Goal: Task Accomplishment & Management: Manage account settings

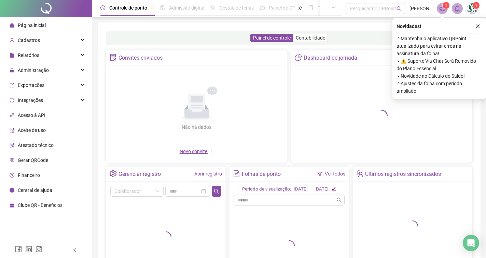
click at [467, 10] on img at bounding box center [472, 8] width 10 height 10
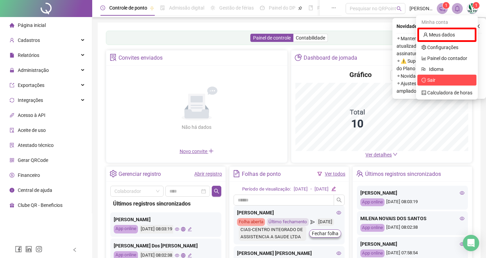
click at [434, 79] on span "Sair" at bounding box center [431, 79] width 8 height 5
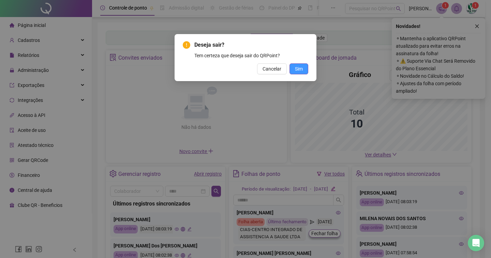
click at [298, 73] on button "Sim" at bounding box center [299, 68] width 19 height 11
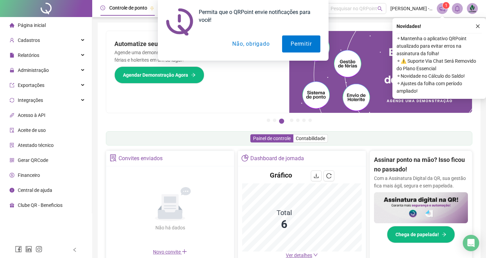
click at [475, 9] on div "Permita que o QRPoint envie notificações para você! Permitir Não, obrigado" at bounding box center [243, 30] width 486 height 61
drag, startPoint x: 312, startPoint y: 44, endPoint x: 292, endPoint y: 42, distance: 20.2
click at [292, 42] on button "Permitir" at bounding box center [301, 43] width 38 height 17
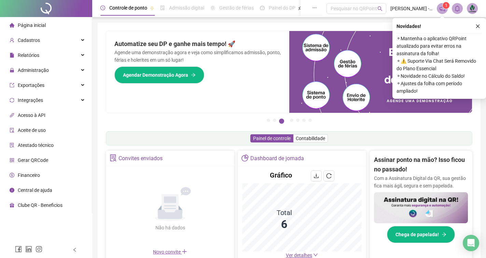
click at [469, 13] on img at bounding box center [472, 8] width 10 height 10
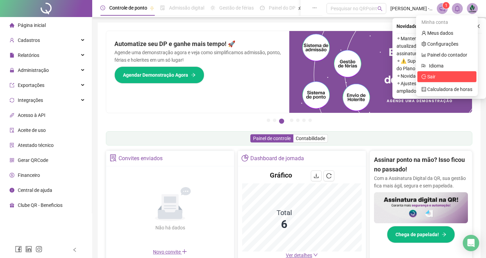
click at [440, 75] on span "Sair" at bounding box center [446, 77] width 51 height 8
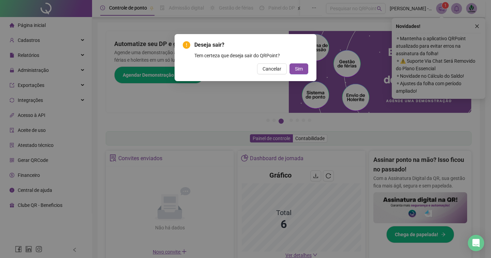
click at [309, 68] on div "Deseja sair? Tem certeza que deseja sair do QRPoint? Cancelar Sim" at bounding box center [246, 57] width 142 height 47
click at [302, 67] on span "Sim" at bounding box center [299, 69] width 8 height 8
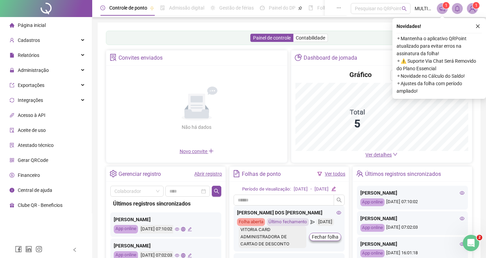
click at [55, 167] on li "Gerar QRCode" at bounding box center [45, 161] width 89 height 14
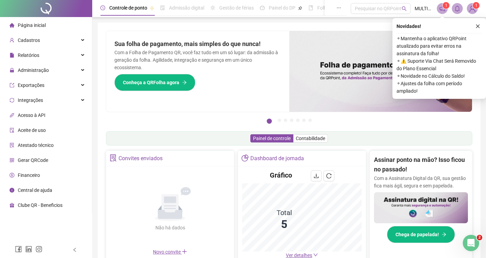
click at [469, 8] on img at bounding box center [472, 8] width 10 height 10
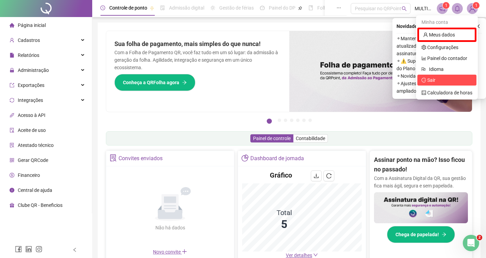
click at [434, 77] on span "Sair" at bounding box center [431, 79] width 8 height 5
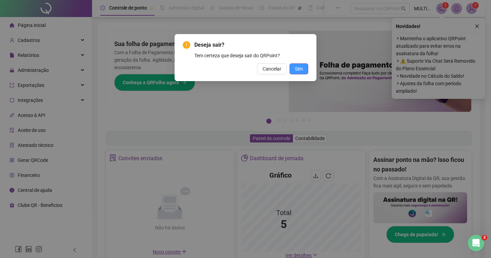
click at [301, 69] on span "Sim" at bounding box center [299, 69] width 8 height 8
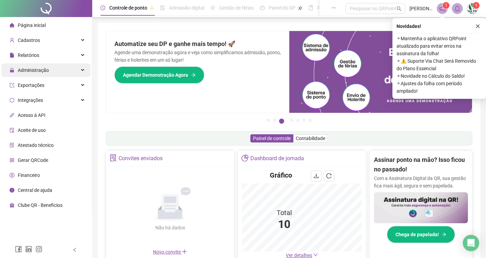
click at [66, 67] on div "Administração" at bounding box center [45, 70] width 89 height 14
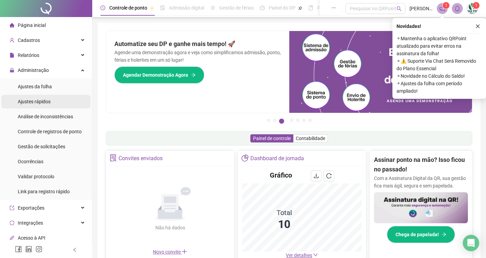
click at [61, 97] on li "Ajustes rápidos" at bounding box center [45, 102] width 89 height 14
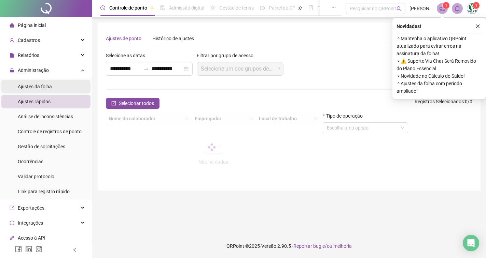
click at [61, 89] on li "Ajustes da folha" at bounding box center [45, 87] width 89 height 14
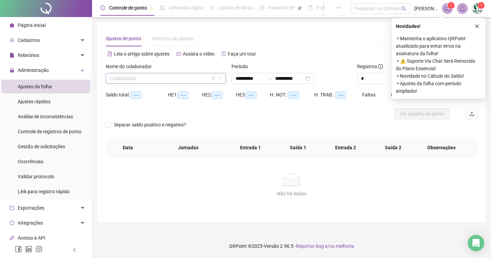
click at [114, 74] on input "search" at bounding box center [163, 78] width 106 height 10
type input "**********"
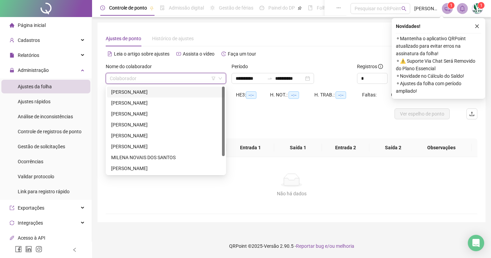
click at [131, 92] on div "BEATRIZ AZEVEDO CONTI" at bounding box center [166, 92] width 110 height 8
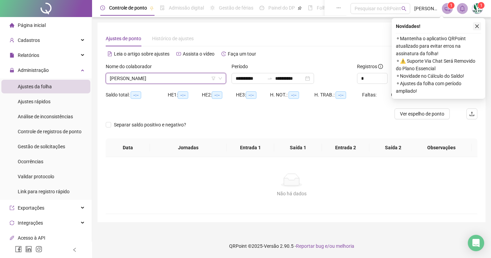
click at [477, 26] on icon "close" at bounding box center [477, 26] width 5 height 5
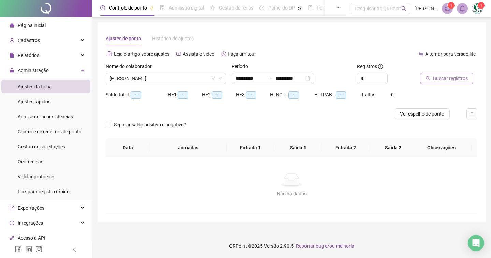
click at [449, 77] on span "Buscar registros" at bounding box center [450, 79] width 35 height 8
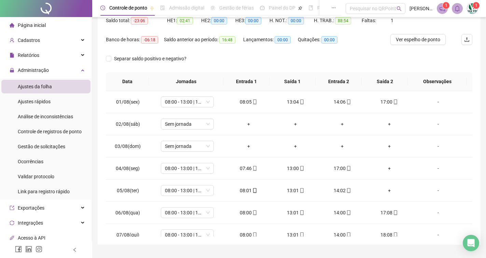
scroll to position [77, 0]
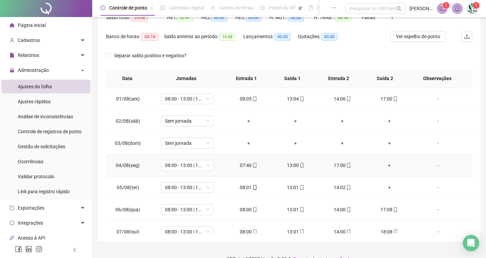
click at [377, 162] on div "+" at bounding box center [389, 166] width 36 height 8
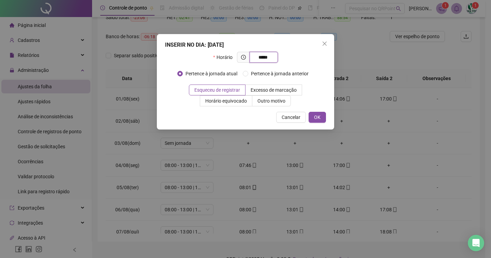
type input "*****"
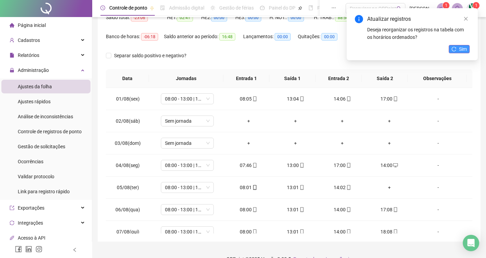
click at [454, 50] on icon "reload" at bounding box center [453, 49] width 5 height 5
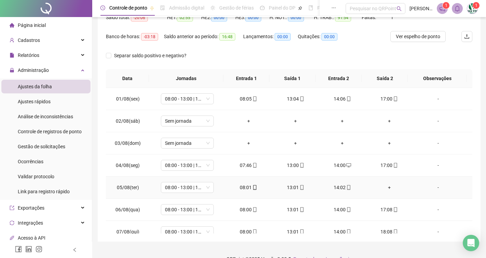
click at [383, 186] on div "+" at bounding box center [389, 188] width 36 height 8
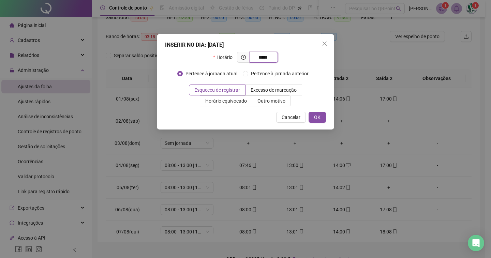
type input "*****"
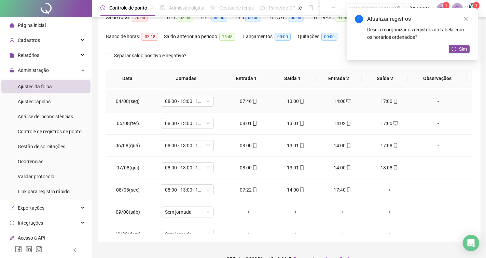
scroll to position [66, 0]
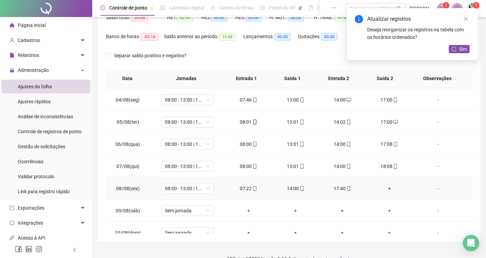
click at [387, 187] on div "+" at bounding box center [389, 189] width 36 height 8
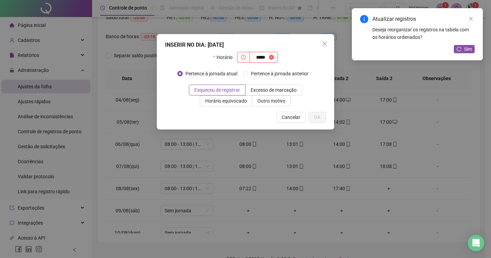
type input "*****"
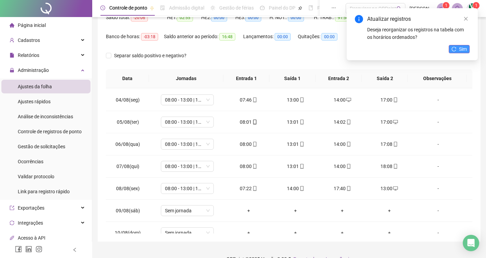
click at [457, 46] on button "Sim" at bounding box center [458, 49] width 21 height 8
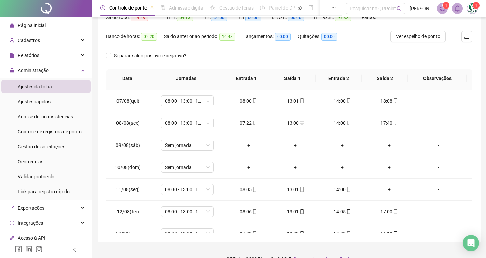
scroll to position [153, 0]
click at [384, 169] on div "+" at bounding box center [389, 168] width 36 height 8
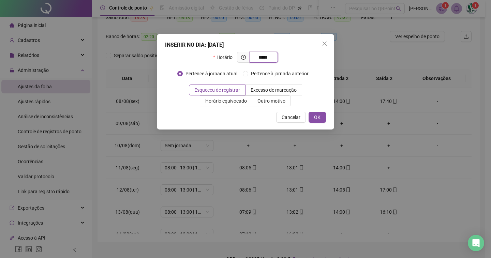
type input "*****"
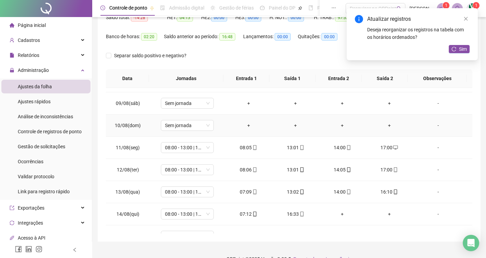
scroll to position [197, 0]
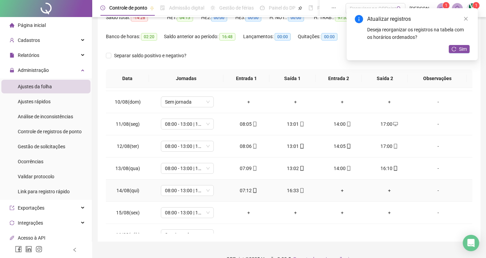
click at [339, 187] on div "+" at bounding box center [342, 191] width 36 height 8
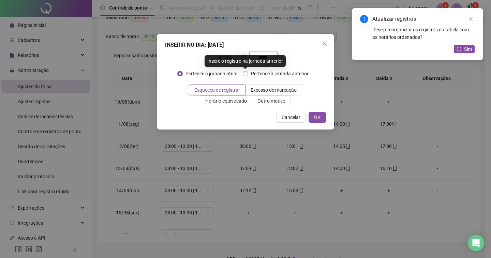
type input "*****"
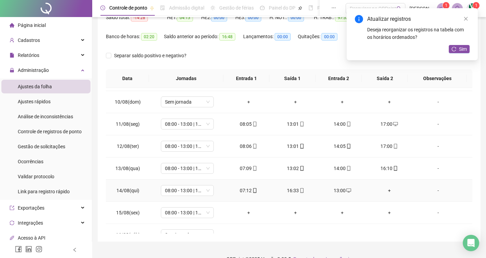
click at [381, 192] on div "+" at bounding box center [389, 191] width 36 height 8
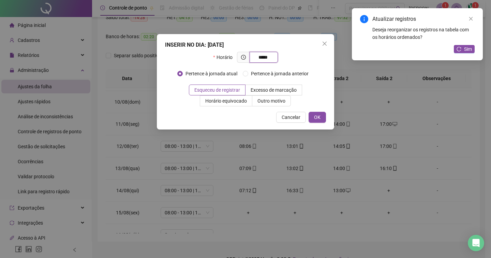
type input "*****"
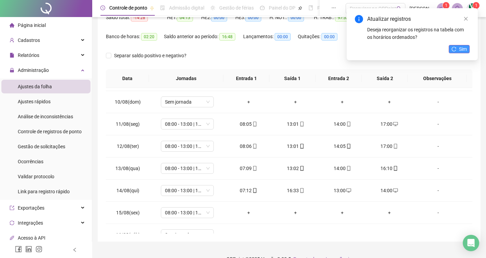
click at [452, 45] on button "Sim" at bounding box center [458, 49] width 21 height 8
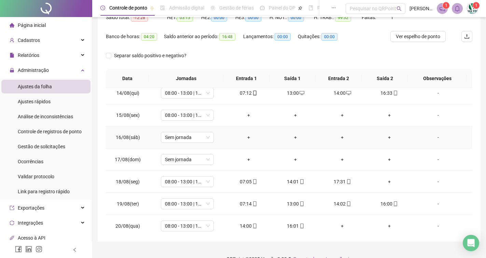
scroll to position [298, 0]
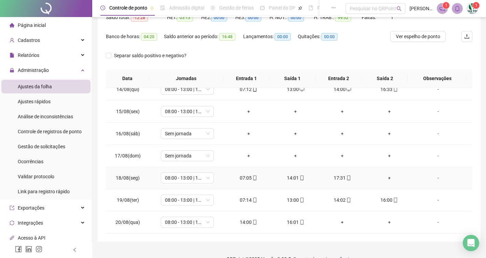
click at [385, 178] on div "+" at bounding box center [389, 178] width 36 height 8
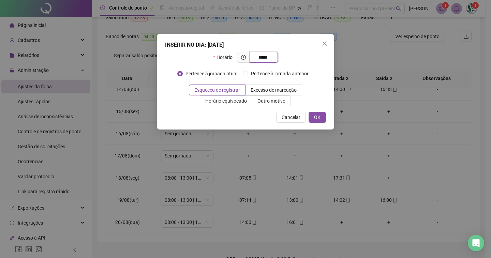
type input "*****"
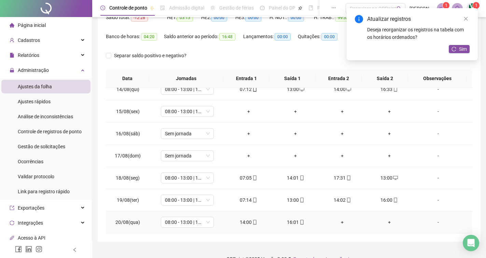
click at [342, 221] on div "+" at bounding box center [342, 223] width 36 height 8
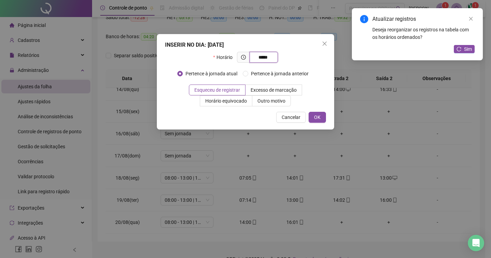
type input "*****"
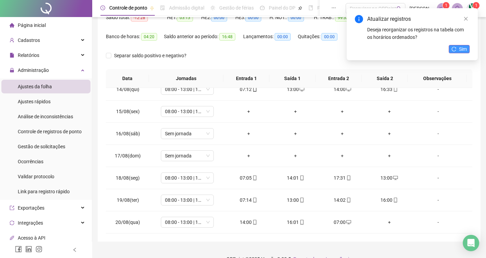
click at [467, 51] on button "Sim" at bounding box center [458, 49] width 21 height 8
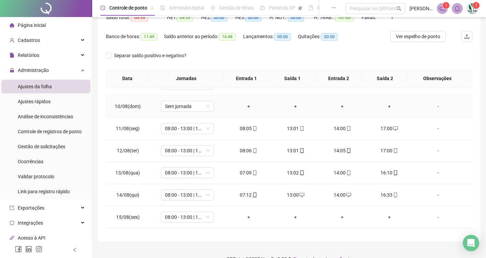
scroll to position [188, 0]
